Goal: Register for event/course

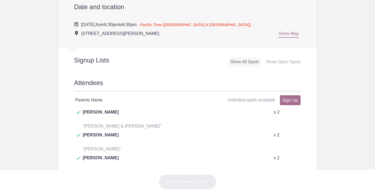
scroll to position [209, 0]
click at [289, 100] on link "Sign Up" at bounding box center [290, 100] width 21 height 10
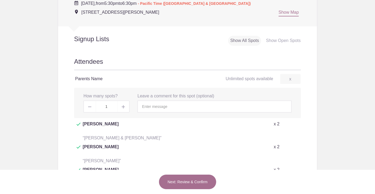
scroll to position [233, 0]
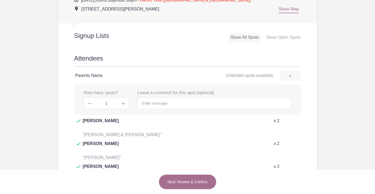
click at [122, 103] on img at bounding box center [123, 103] width 3 height 3
type input "2"
click at [157, 102] on input "text" at bounding box center [215, 103] width 154 height 12
type input "Gabrielle & Austin Peck"
click at [204, 181] on button "Next: Review & Confirm" at bounding box center [188, 181] width 58 height 15
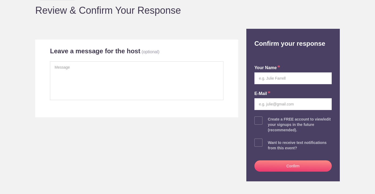
scroll to position [54, 0]
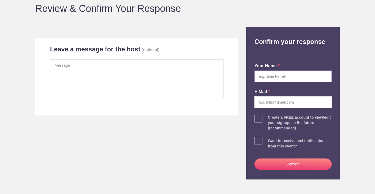
click at [289, 77] on input "text" at bounding box center [293, 76] width 77 height 12
type input "Gabrielle Peck"
type input "gabbypeckk@gmail.com"
drag, startPoint x: 213, startPoint y: 134, endPoint x: 240, endPoint y: 132, distance: 27.1
click at [213, 134] on div "Back to Event Page Back to Event Page Review & Confirm Your Response Leave a me…" at bounding box center [187, 78] width 313 height 203
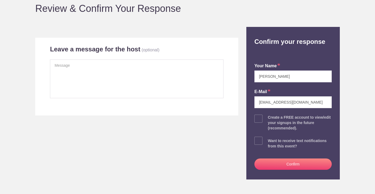
click at [261, 142] on div "your name Gabrielle Peck E-mail gabbypeckk@gmail.com Create a FREE account to v…" at bounding box center [294, 115] width 86 height 128
drag, startPoint x: 257, startPoint y: 141, endPoint x: 273, endPoint y: 149, distance: 17.4
click at [257, 141] on span at bounding box center [259, 141] width 8 height 8
click at [270, 141] on input "checkbox" at bounding box center [308, 139] width 77 height 3
checkbox input "true"
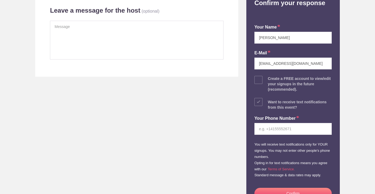
scroll to position [95, 0]
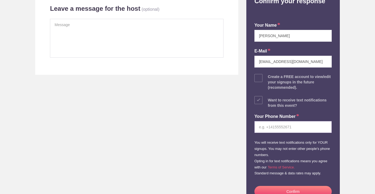
click at [274, 129] on input "tel" at bounding box center [293, 127] width 77 height 12
type input "7146566206"
drag, startPoint x: 245, startPoint y: 149, endPoint x: 257, endPoint y: 159, distance: 15.5
click at [247, 149] on div "Confirm your response your name Gabrielle Peck E-mail gabbypeckk@gmail.com Crea…" at bounding box center [294, 96] width 94 height 221
click at [291, 188] on button "Confirm" at bounding box center [293, 191] width 77 height 11
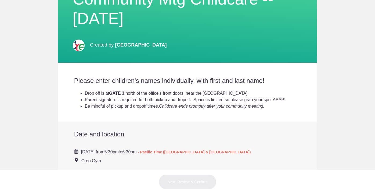
scroll to position [94, 0]
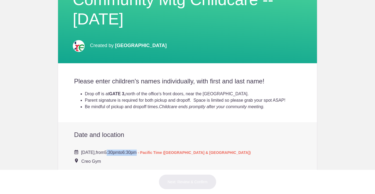
drag, startPoint x: 155, startPoint y: 153, endPoint x: 187, endPoint y: 150, distance: 32.4
click at [187, 150] on div "Wednesday, September 17, 2025, from 5:30pm to 6:30pm - Pacific Time (US & Canad…" at bounding box center [187, 154] width 227 height 20
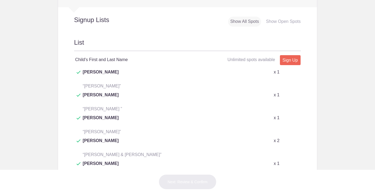
scroll to position [262, 0]
click at [292, 58] on link "Sign Up" at bounding box center [290, 60] width 21 height 10
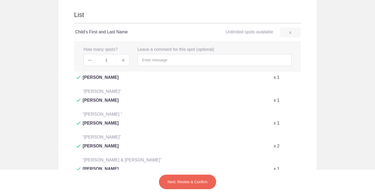
scroll to position [294, 0]
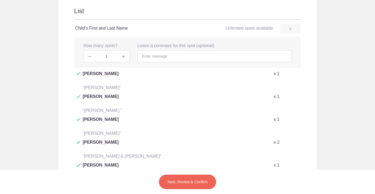
click at [122, 57] on img at bounding box center [123, 56] width 3 height 3
type input "2"
click at [146, 55] on input "text" at bounding box center [215, 56] width 154 height 12
type input "G"
type input "Addison & Lincoln Peck"
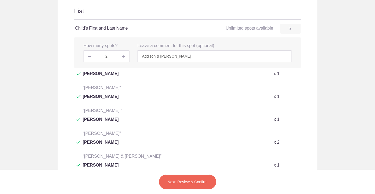
click at [193, 182] on button "Next: Review & Confirm" at bounding box center [188, 181] width 58 height 15
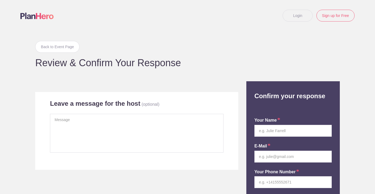
scroll to position [38, 0]
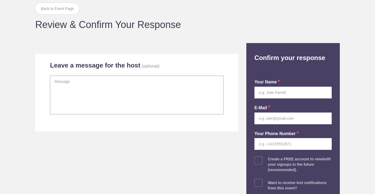
click at [115, 89] on textarea at bounding box center [137, 95] width 174 height 39
type textarea "Addison & Lincoln Peck"
type input "Gabrielle Peck"
click at [268, 122] on input "email" at bounding box center [293, 118] width 77 height 12
type input "gabbypeckk@gmail.com"
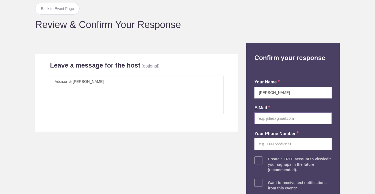
type input "7146566206"
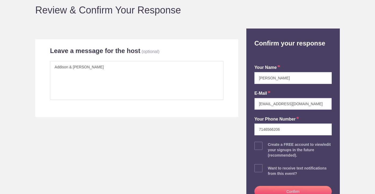
scroll to position [81, 0]
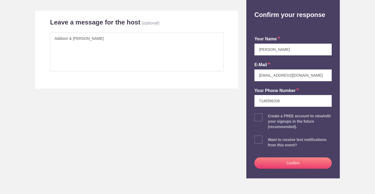
click at [255, 141] on span at bounding box center [259, 140] width 8 height 8
click at [270, 140] on input "checkbox" at bounding box center [308, 138] width 77 height 3
checkbox input "true"
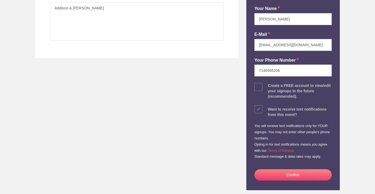
scroll to position [130, 0]
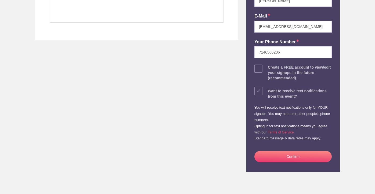
click at [285, 158] on button "Confirm" at bounding box center [293, 156] width 77 height 11
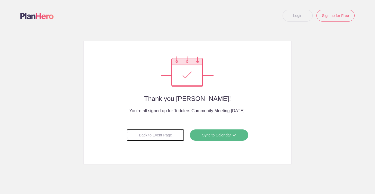
click at [156, 136] on div "Back to Event Page" at bounding box center [156, 135] width 58 height 12
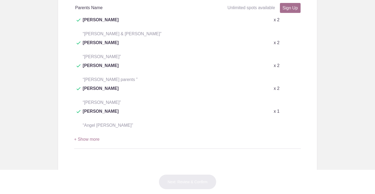
scroll to position [261, 0]
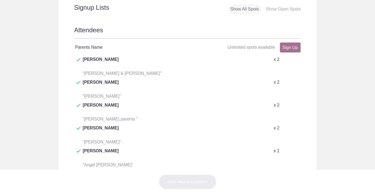
click at [74, 171] on button "+ Show more" at bounding box center [87, 179] width 26 height 17
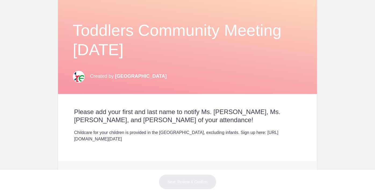
scroll to position [39, 0]
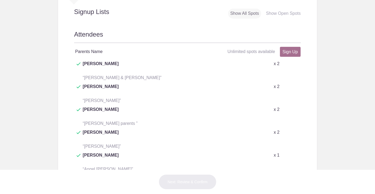
scroll to position [78, 0]
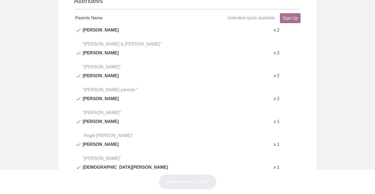
scroll to position [186, 0]
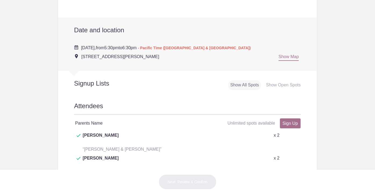
click at [283, 84] on div "Show Open Spots" at bounding box center [283, 85] width 39 height 10
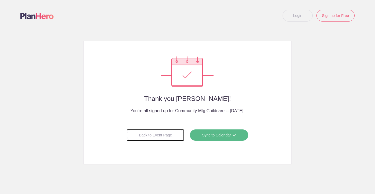
click at [155, 134] on div "Back to Event Page" at bounding box center [156, 135] width 58 height 12
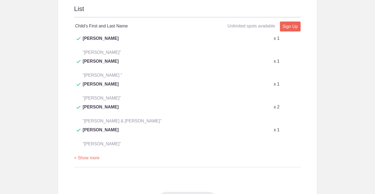
scroll to position [347, 0]
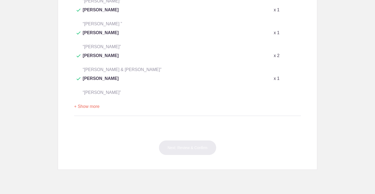
click at [77, 98] on button "+ Show more" at bounding box center [87, 106] width 26 height 17
